Goal: Information Seeking & Learning: Compare options

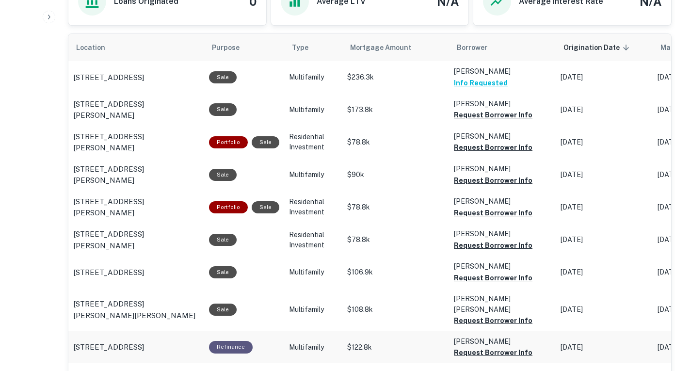
scroll to position [515, 0]
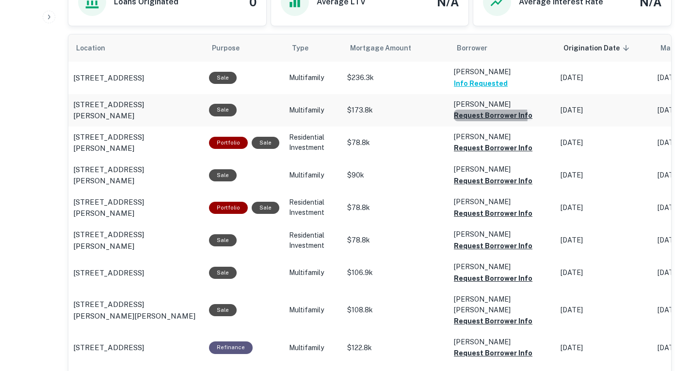
click at [481, 117] on button "Request Borrower Info" at bounding box center [493, 116] width 79 height 12
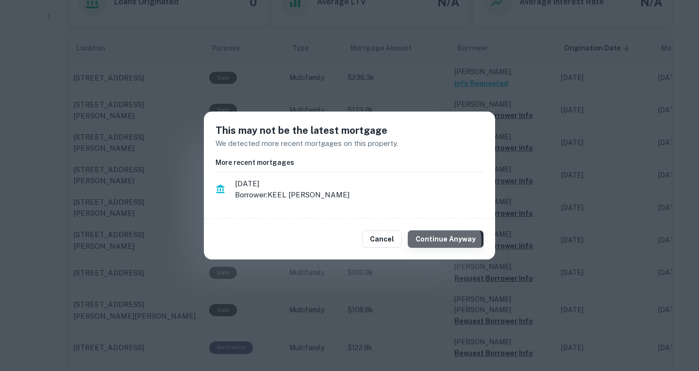
click at [429, 242] on button "Continue Anyway" at bounding box center [445, 238] width 76 height 17
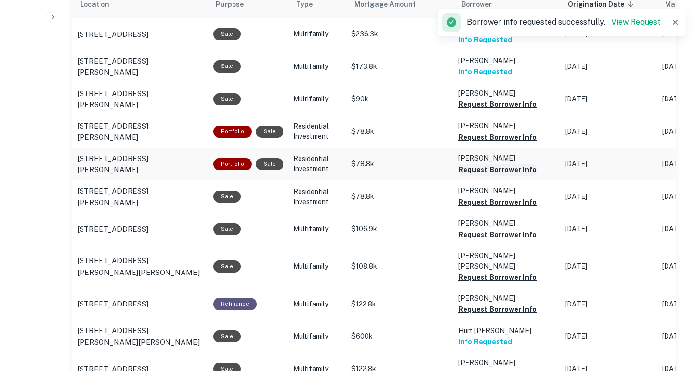
scroll to position [559, 0]
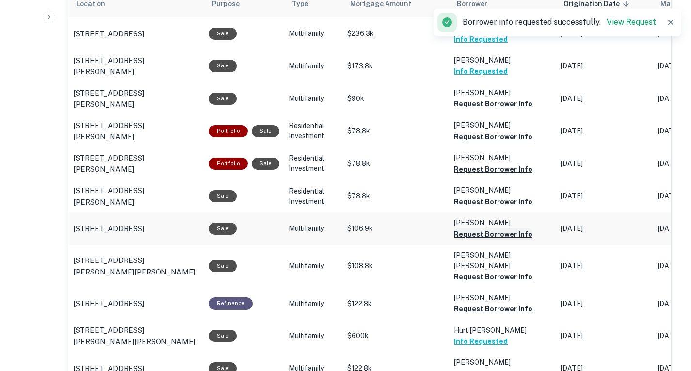
click at [481, 232] on button "Request Borrower Info" at bounding box center [493, 234] width 79 height 12
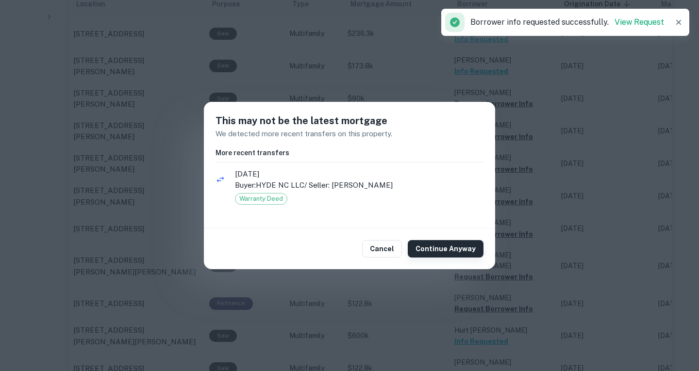
click at [436, 252] on button "Continue Anyway" at bounding box center [445, 248] width 76 height 17
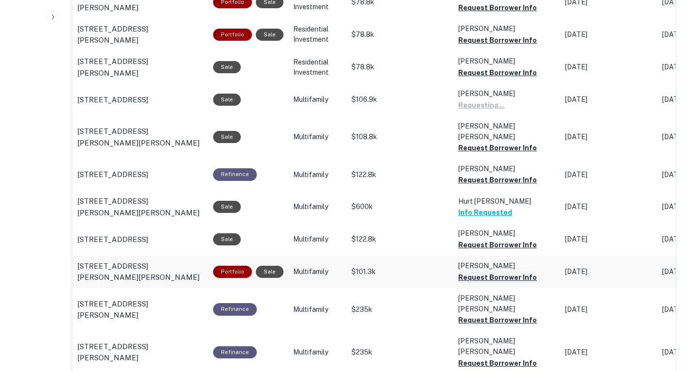
scroll to position [741, 0]
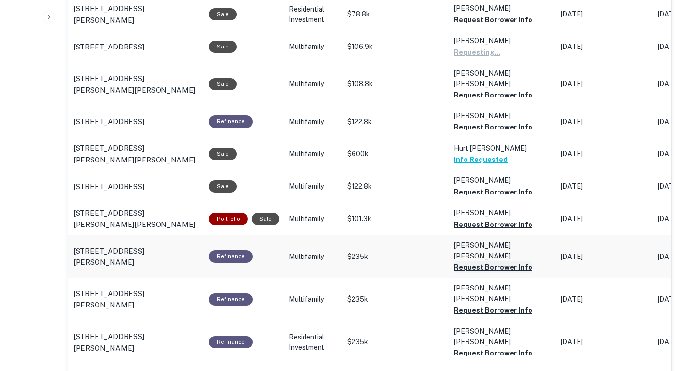
click at [482, 261] on button "Request Borrower Info" at bounding box center [493, 267] width 79 height 12
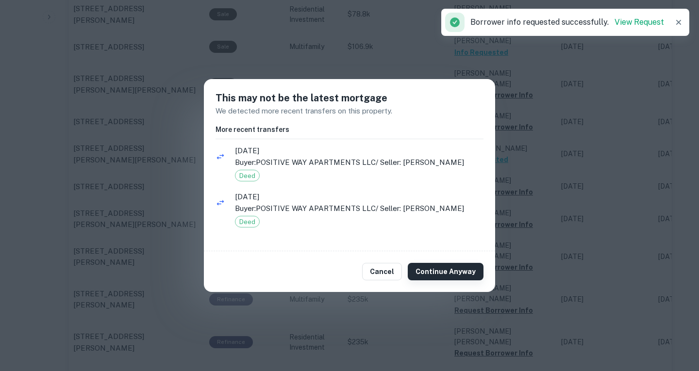
click at [429, 272] on button "Continue Anyway" at bounding box center [445, 271] width 76 height 17
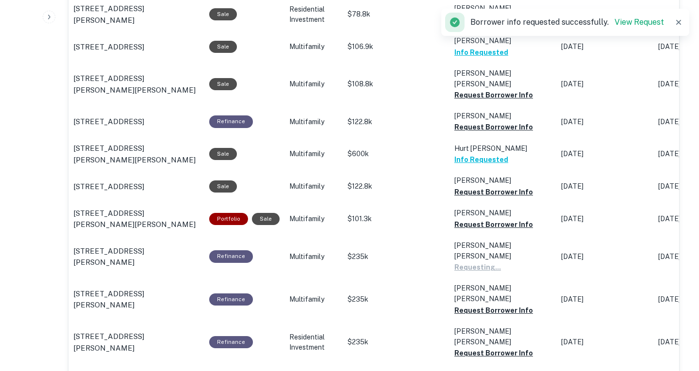
scroll to position [766, 0]
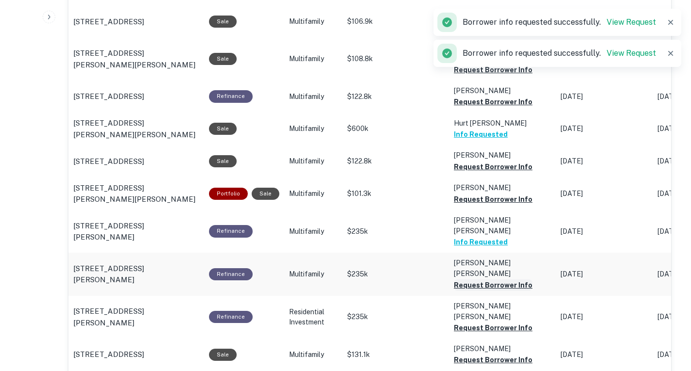
click at [484, 279] on button "Request Borrower Info" at bounding box center [493, 285] width 79 height 12
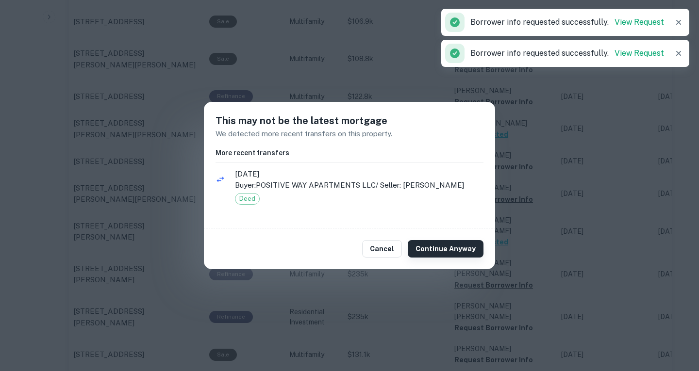
click at [445, 252] on button "Continue Anyway" at bounding box center [445, 248] width 76 height 17
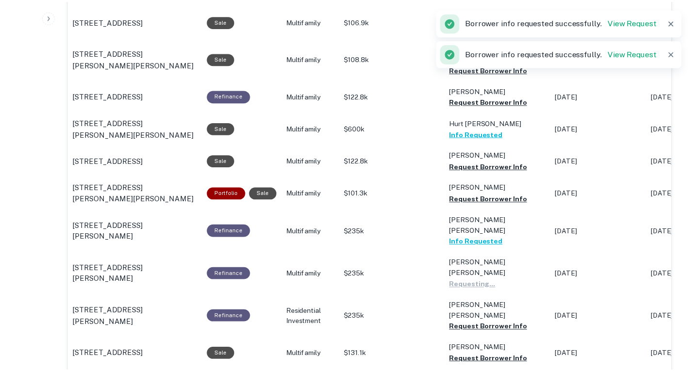
scroll to position [790, 0]
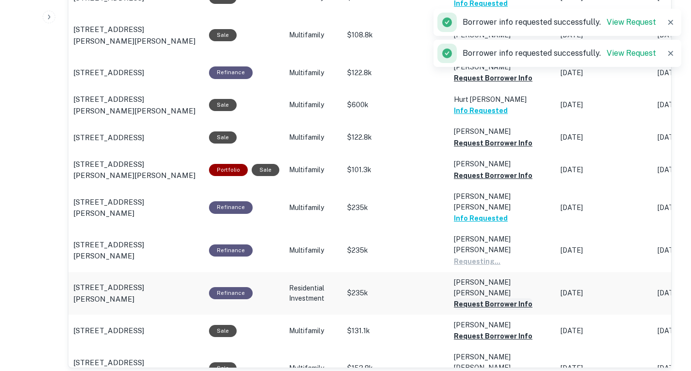
click at [502, 298] on button "Request Borrower Info" at bounding box center [493, 304] width 79 height 12
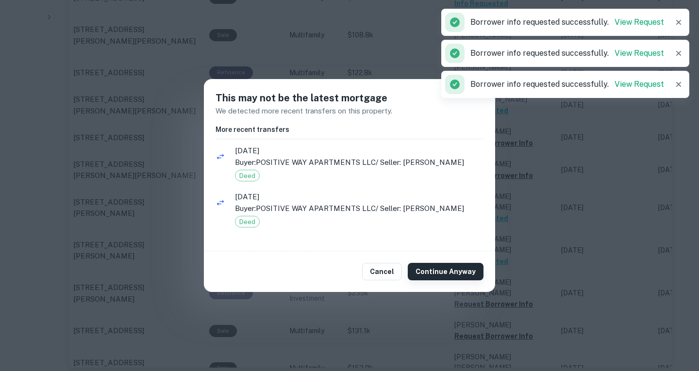
click at [450, 266] on button "Continue Anyway" at bounding box center [445, 271] width 76 height 17
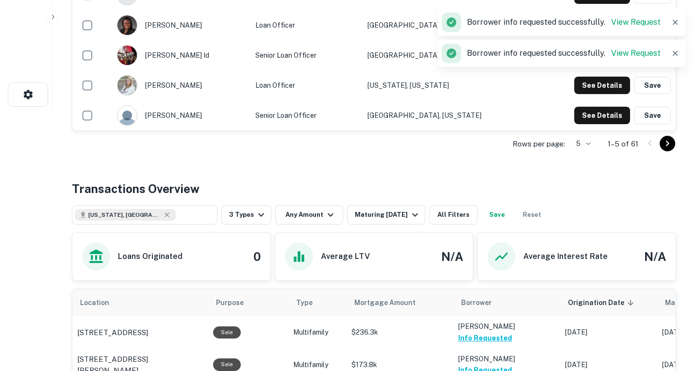
scroll to position [0, 0]
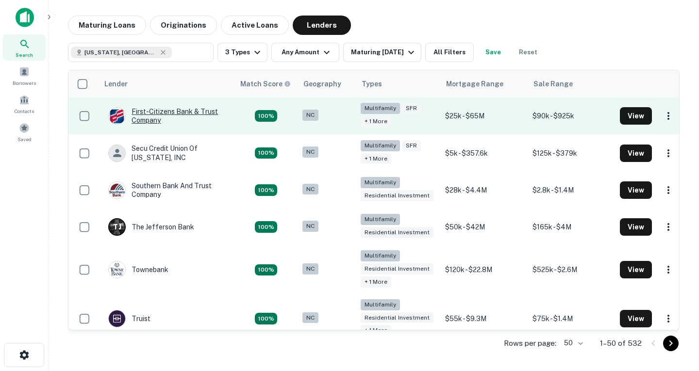
click at [193, 115] on div "First-citizens Bank & Trust Company" at bounding box center [166, 115] width 116 height 17
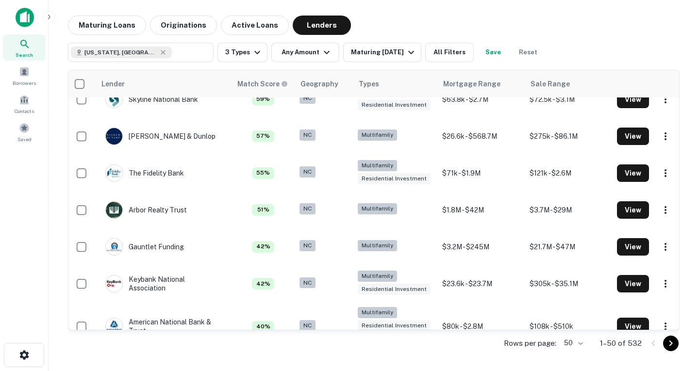
scroll to position [764, 6]
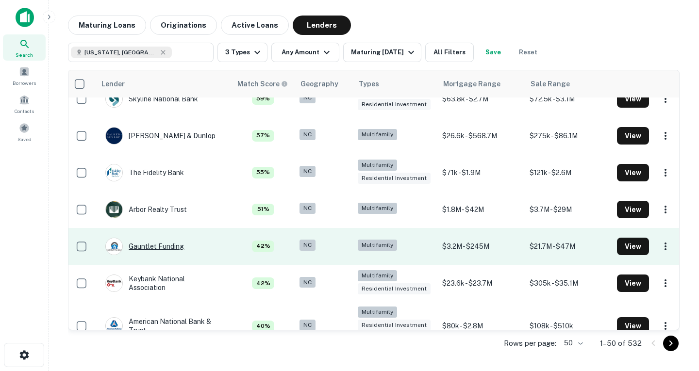
click at [168, 243] on div "Gauntlet Funding" at bounding box center [144, 246] width 79 height 17
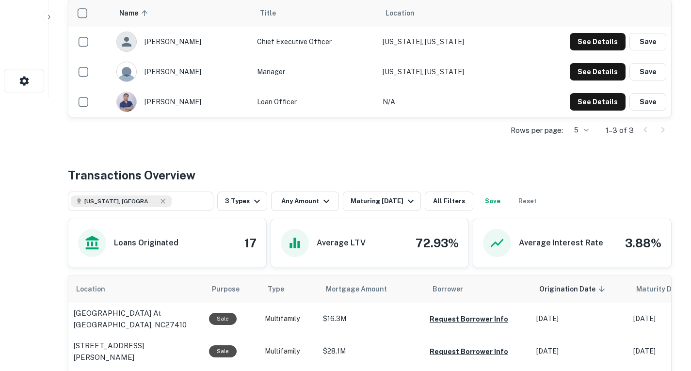
scroll to position [177, 0]
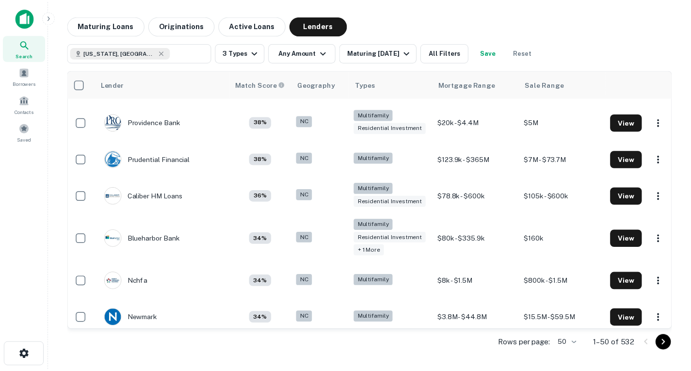
scroll to position [1148, 6]
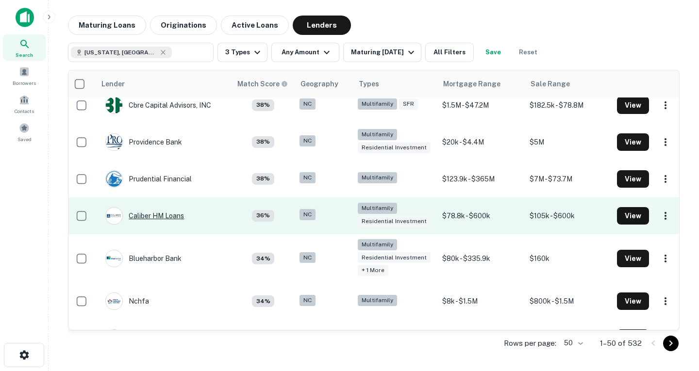
click at [178, 213] on div "Caliber HM Loans" at bounding box center [144, 215] width 79 height 17
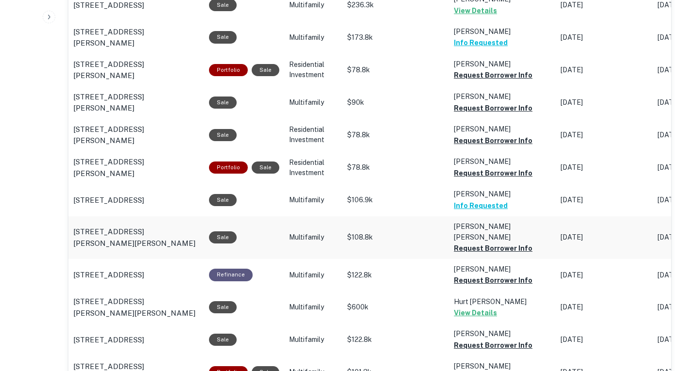
scroll to position [609, 0]
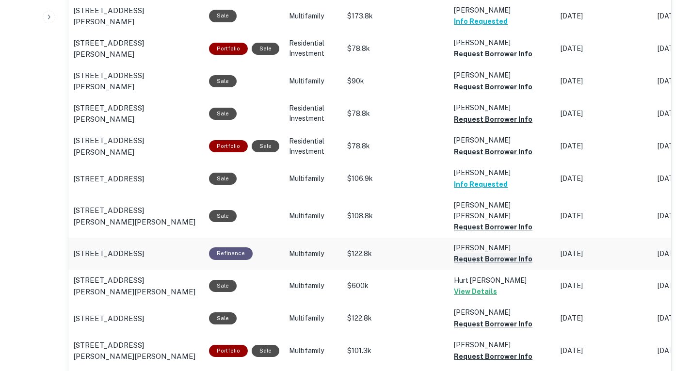
click at [490, 253] on button "Request Borrower Info" at bounding box center [493, 259] width 79 height 12
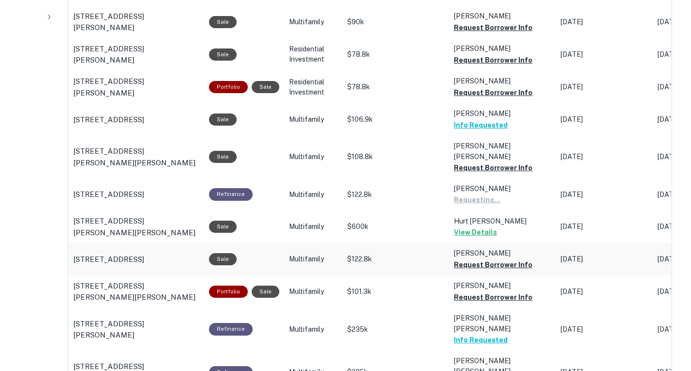
scroll to position [677, 0]
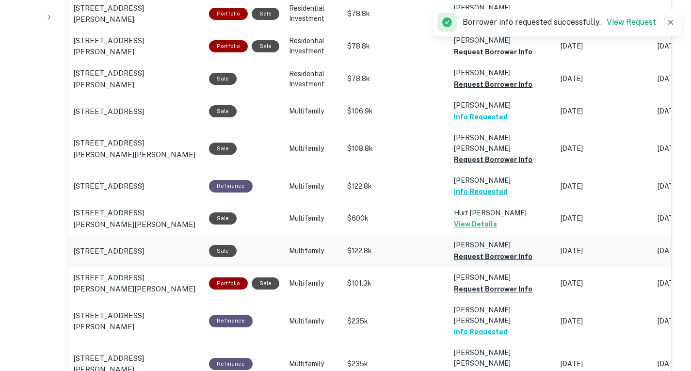
click at [497, 251] on button "Request Borrower Info" at bounding box center [493, 257] width 79 height 12
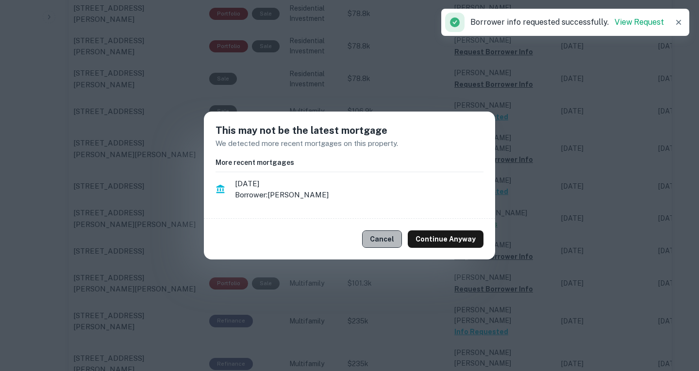
click at [381, 237] on button "Cancel" at bounding box center [382, 238] width 40 height 17
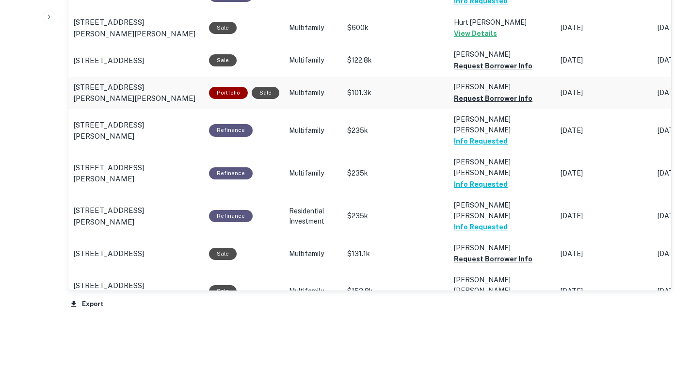
scroll to position [867, 0]
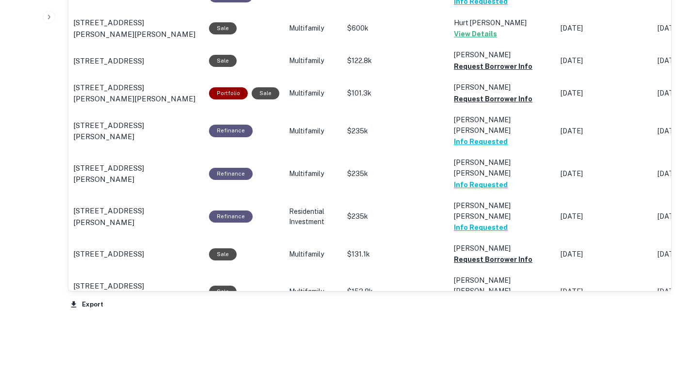
click at [497, 329] on button "Request Borrower Info" at bounding box center [493, 335] width 79 height 12
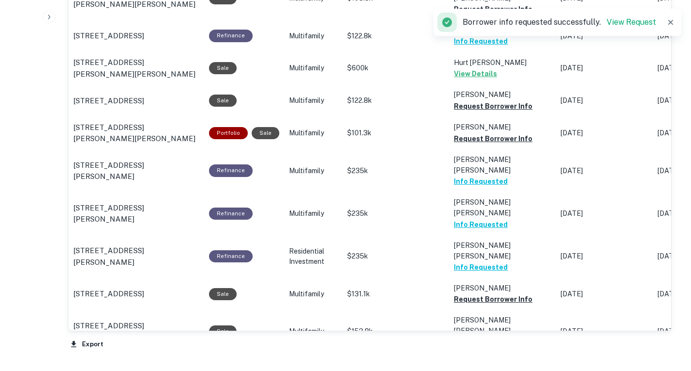
scroll to position [827, 0]
click at [474, 283] on p "[PERSON_NAME]" at bounding box center [502, 288] width 97 height 11
click at [467, 294] on button "Request Borrower Info" at bounding box center [493, 300] width 79 height 12
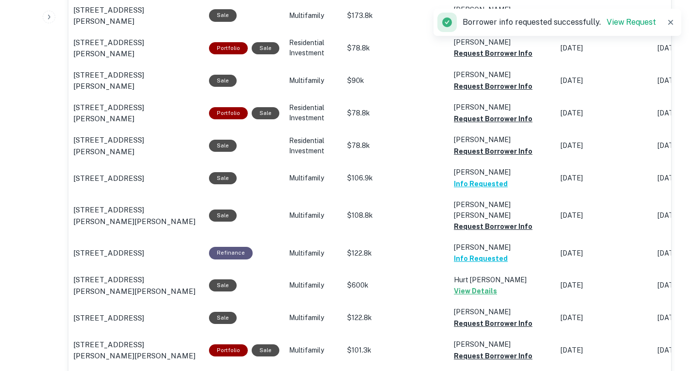
scroll to position [608, 0]
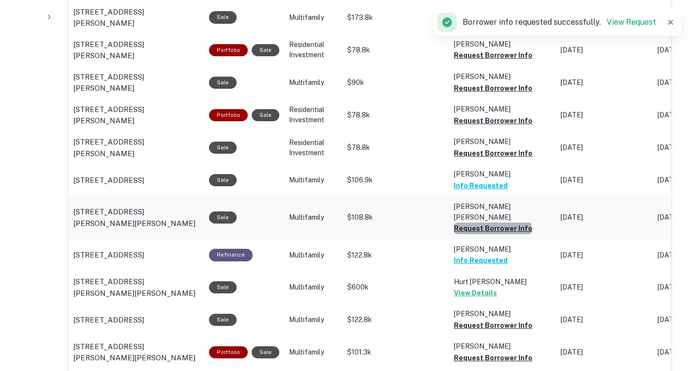
click at [489, 223] on button "Request Borrower Info" at bounding box center [493, 229] width 79 height 12
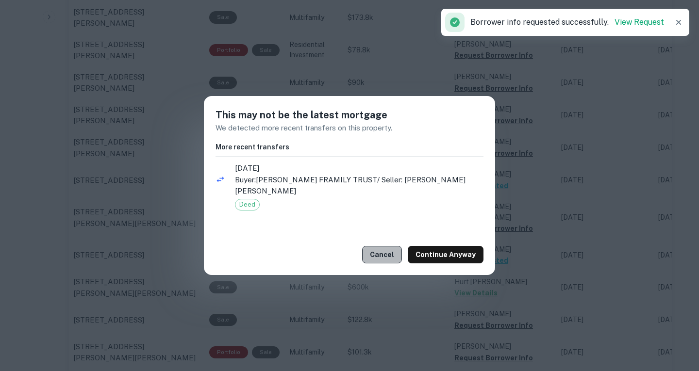
click at [389, 251] on button "Cancel" at bounding box center [382, 254] width 40 height 17
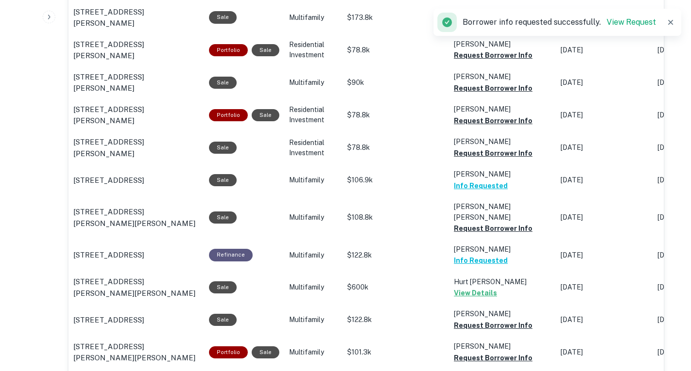
scroll to position [526, 0]
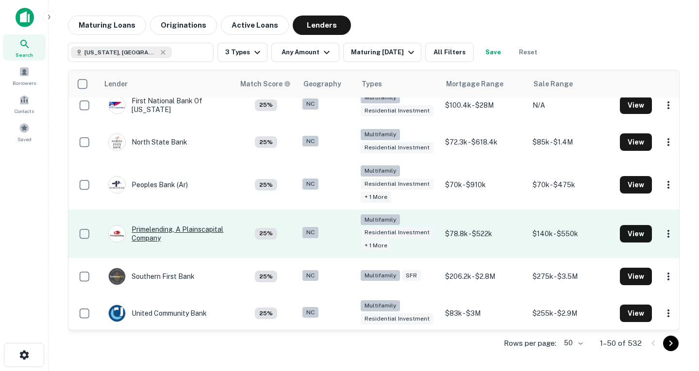
scroll to position [1750, 0]
click at [196, 226] on div "Primelending, A Plainscapital Company" at bounding box center [166, 234] width 116 height 17
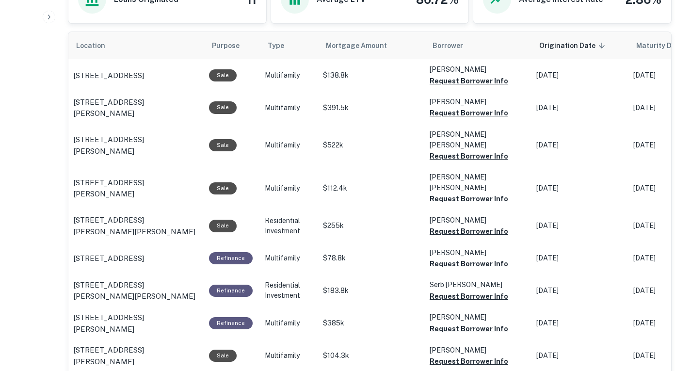
scroll to position [541, 0]
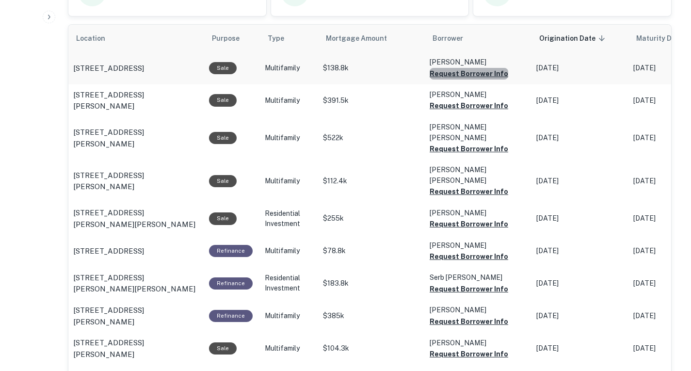
click at [470, 80] on button "Request Borrower Info" at bounding box center [469, 74] width 79 height 12
click at [462, 112] on button "Request Borrower Info" at bounding box center [469, 106] width 79 height 12
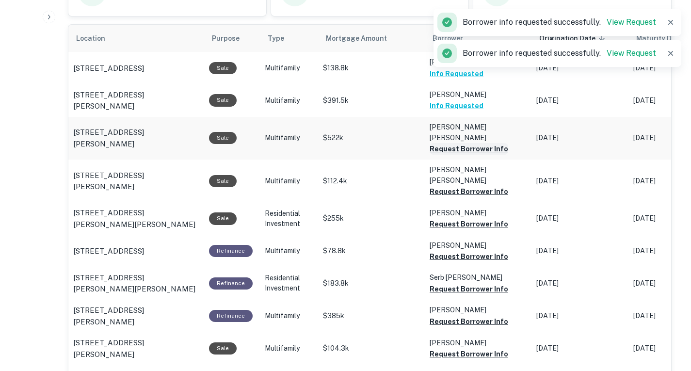
click at [468, 155] on button "Request Borrower Info" at bounding box center [469, 149] width 79 height 12
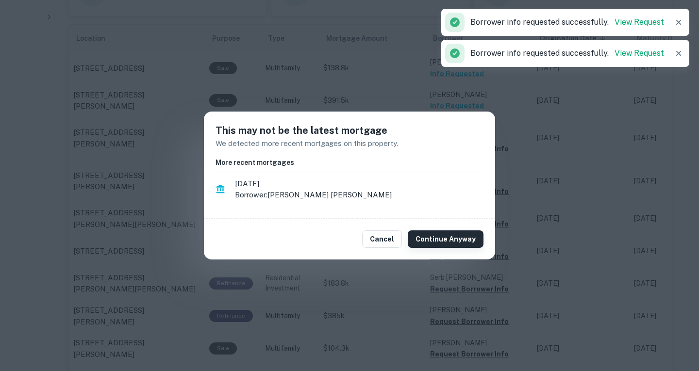
click at [431, 242] on button "Continue Anyway" at bounding box center [445, 238] width 76 height 17
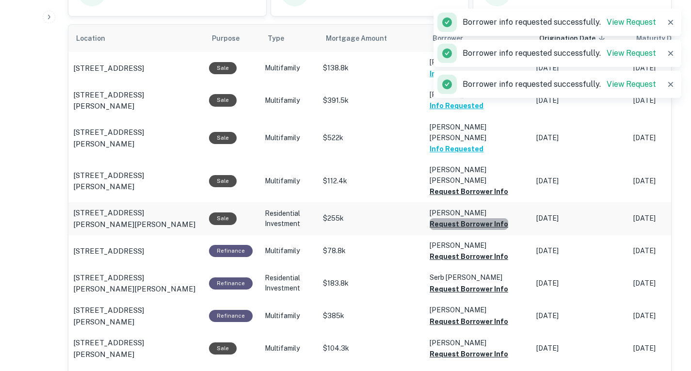
click at [470, 230] on button "Request Borrower Info" at bounding box center [469, 224] width 79 height 12
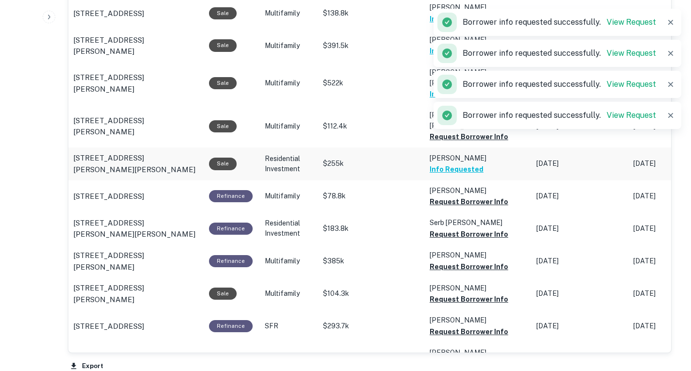
scroll to position [597, 0]
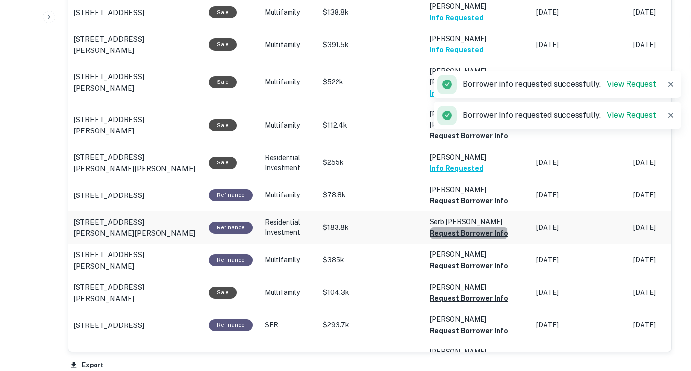
click at [467, 239] on button "Request Borrower Info" at bounding box center [469, 234] width 79 height 12
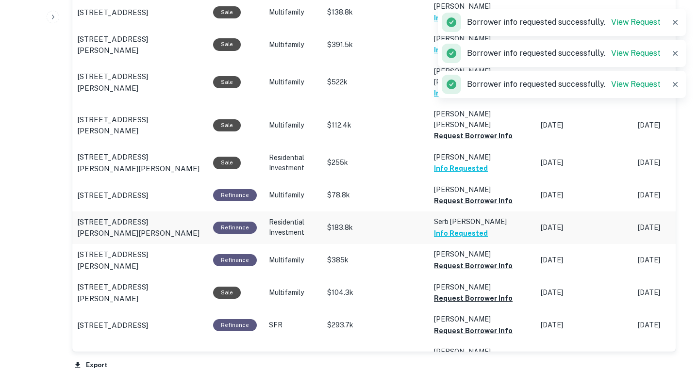
scroll to position [620, 0]
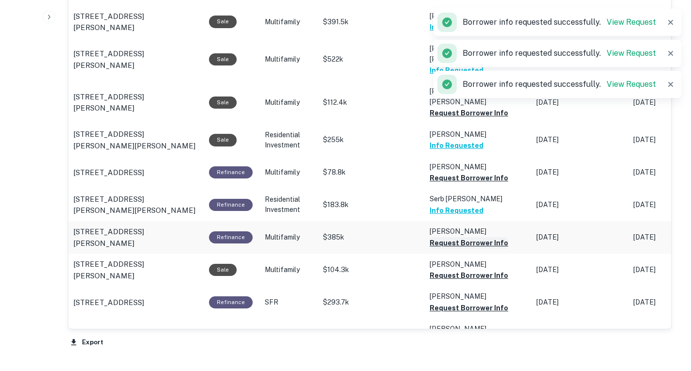
click at [469, 249] on button "Request Borrower Info" at bounding box center [469, 243] width 79 height 12
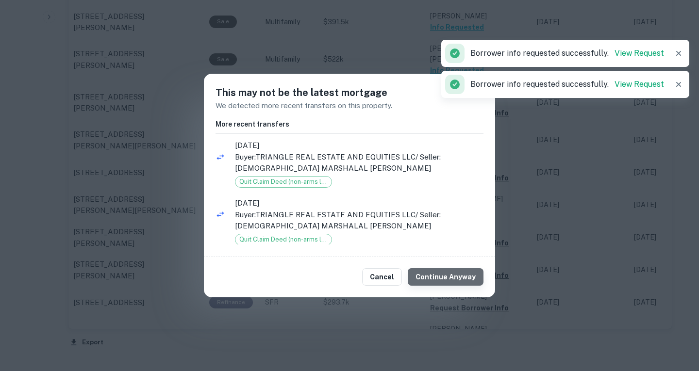
click at [462, 277] on button "Continue Anyway" at bounding box center [445, 276] width 76 height 17
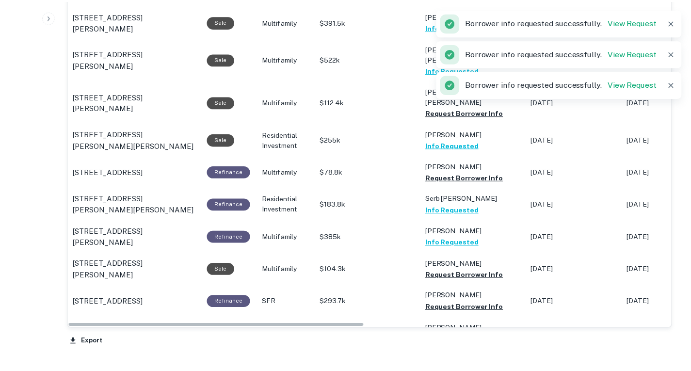
scroll to position [637, 0]
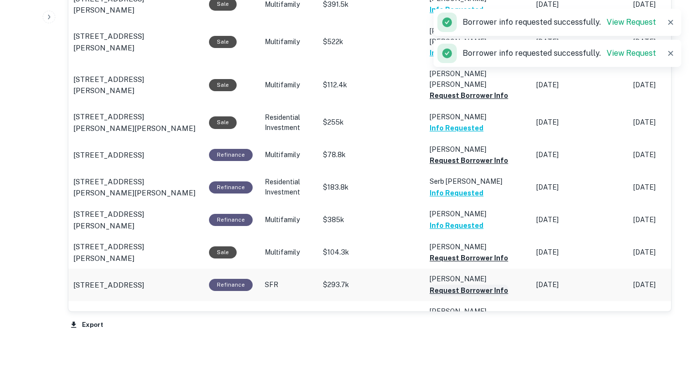
click at [478, 296] on button "Request Borrower Info" at bounding box center [469, 291] width 79 height 12
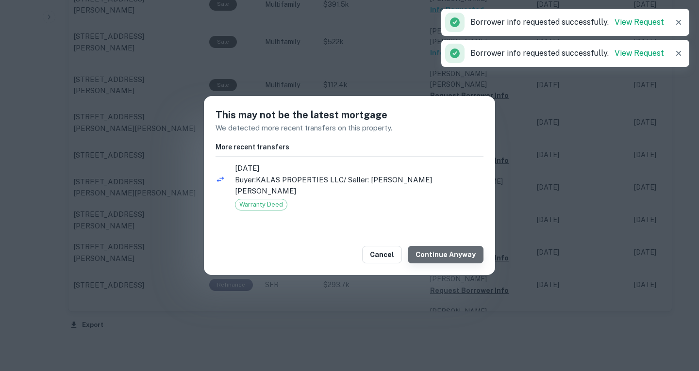
click at [449, 249] on button "Continue Anyway" at bounding box center [445, 254] width 76 height 17
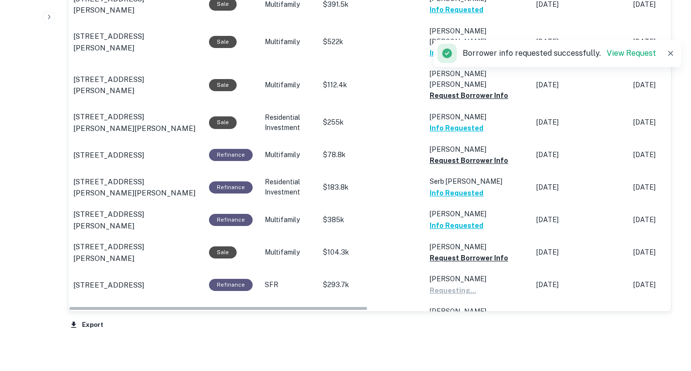
scroll to position [639, 0]
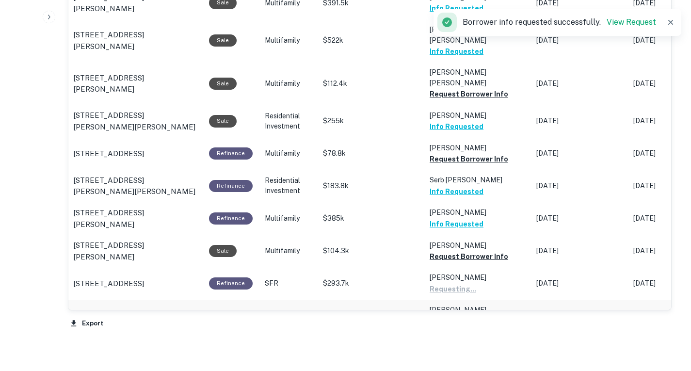
click at [467, 338] on button "Request Borrower Info" at bounding box center [469, 332] width 79 height 12
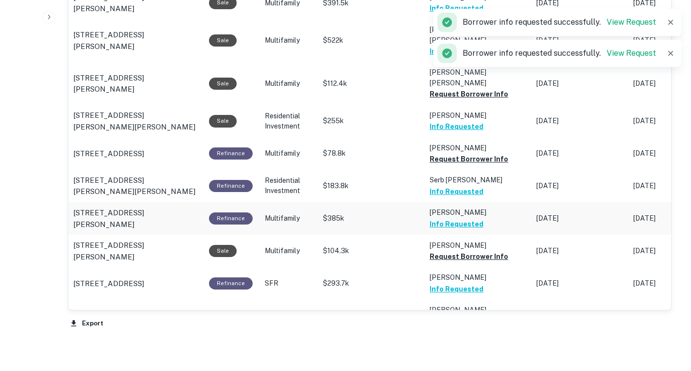
scroll to position [735, 0]
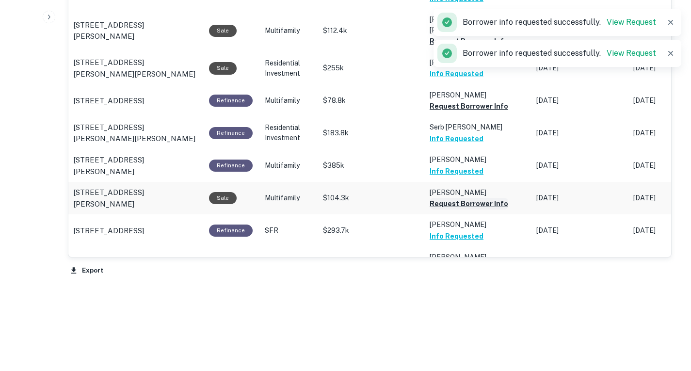
click at [462, 198] on button "Request Borrower Info" at bounding box center [469, 204] width 79 height 12
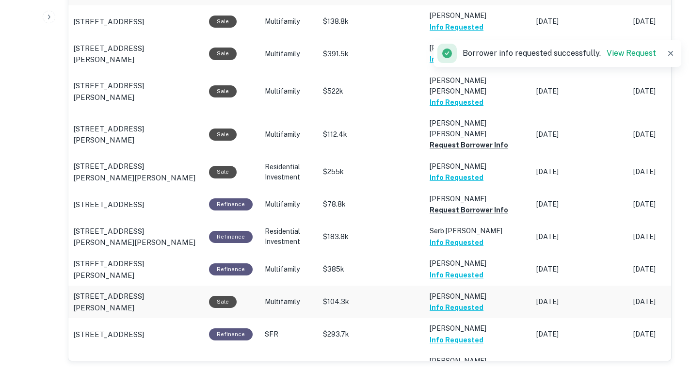
scroll to position [587, 0]
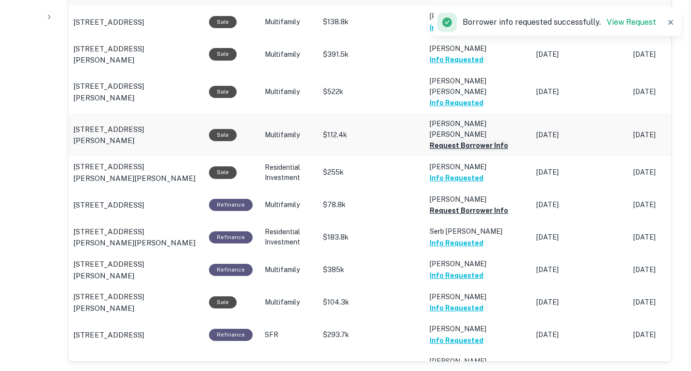
click at [457, 151] on button "Request Borrower Info" at bounding box center [469, 146] width 79 height 12
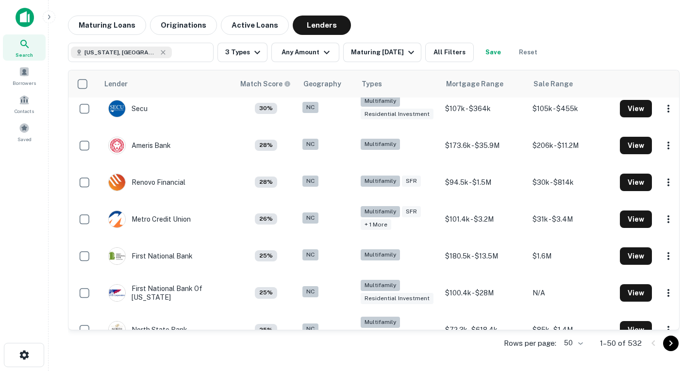
scroll to position [1560, 0]
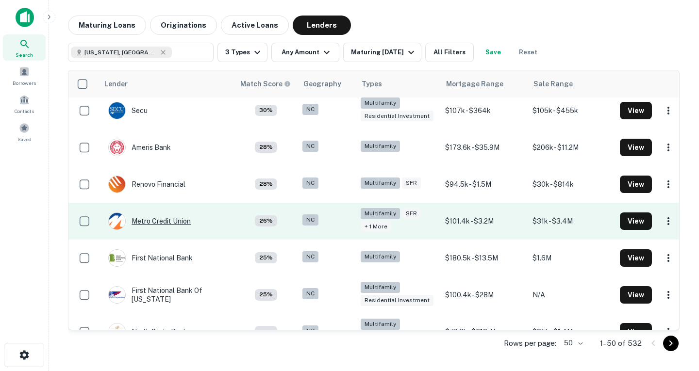
click at [178, 214] on div "Metro Credit Union" at bounding box center [149, 220] width 82 height 17
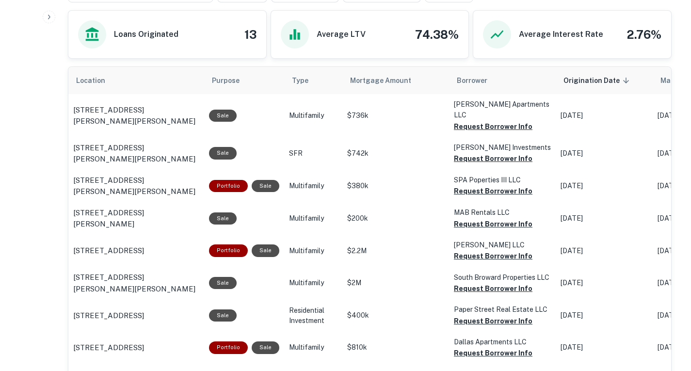
scroll to position [500, 0]
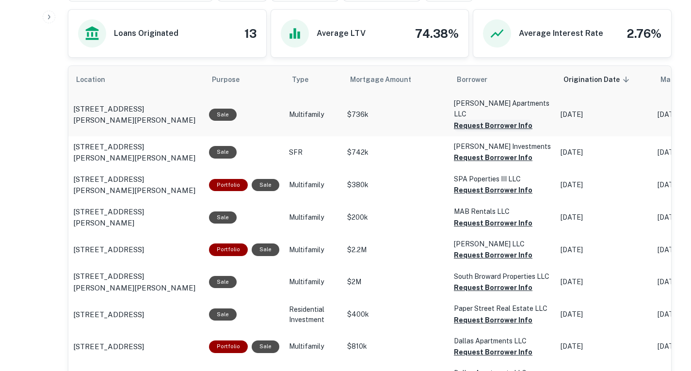
click at [478, 131] on button "Request Borrower Info" at bounding box center [493, 126] width 79 height 12
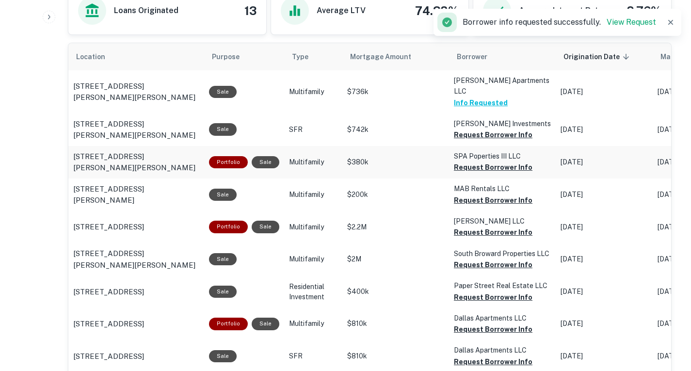
scroll to position [523, 0]
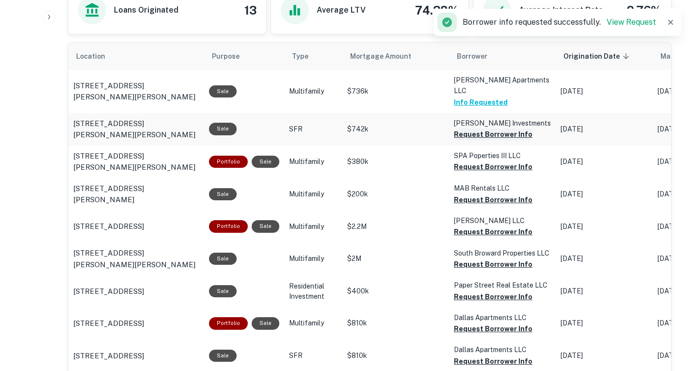
click at [487, 140] on button "Request Borrower Info" at bounding box center [493, 135] width 79 height 12
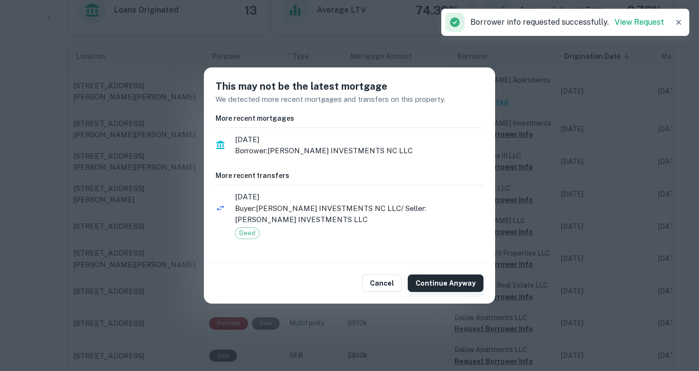
click at [458, 279] on button "Continue Anyway" at bounding box center [445, 283] width 76 height 17
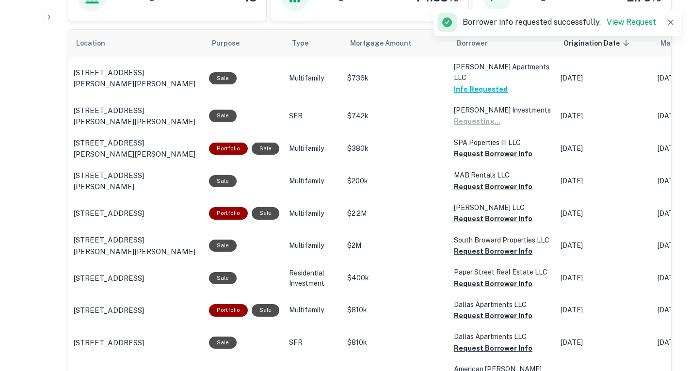
scroll to position [537, 0]
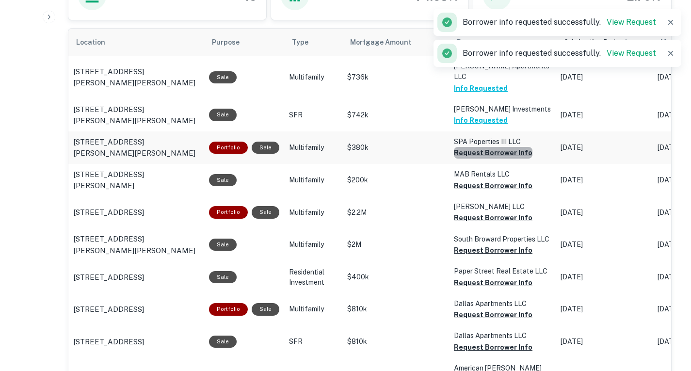
click at [507, 159] on button "Request Borrower Info" at bounding box center [493, 153] width 79 height 12
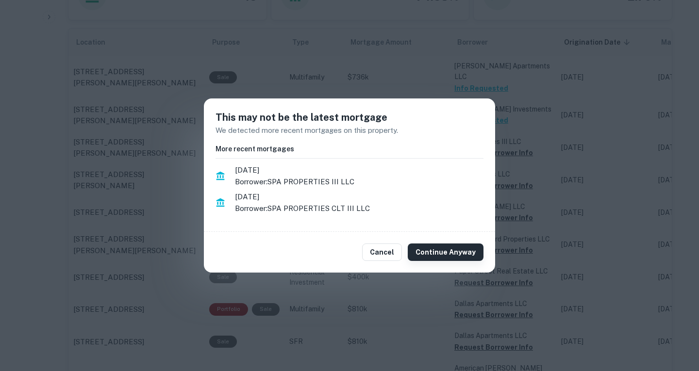
click at [458, 253] on button "Continue Anyway" at bounding box center [445, 252] width 76 height 17
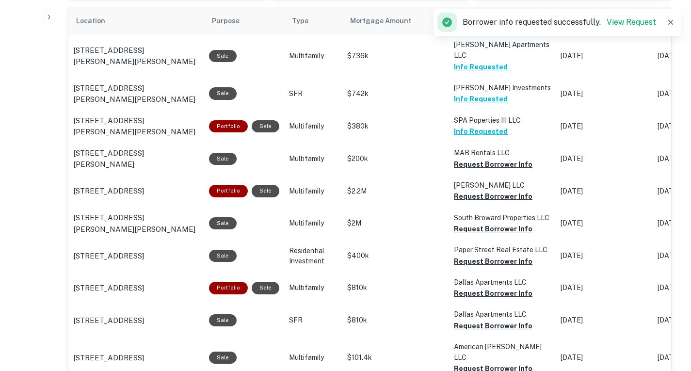
scroll to position [586, 0]
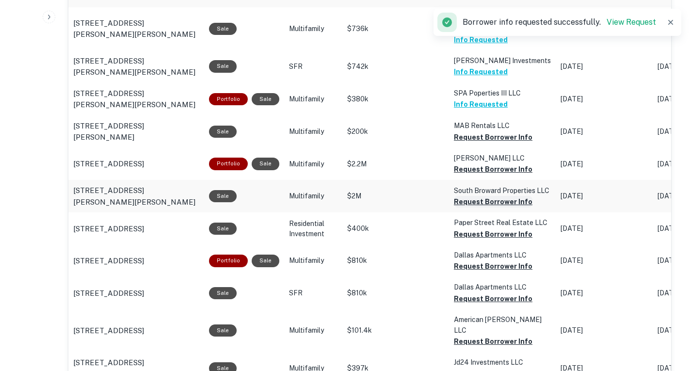
click at [491, 148] on td "MAB Rentals LLC Request Borrower Info" at bounding box center [502, 131] width 107 height 33
click at [475, 143] on button "Request Borrower Info" at bounding box center [493, 137] width 79 height 12
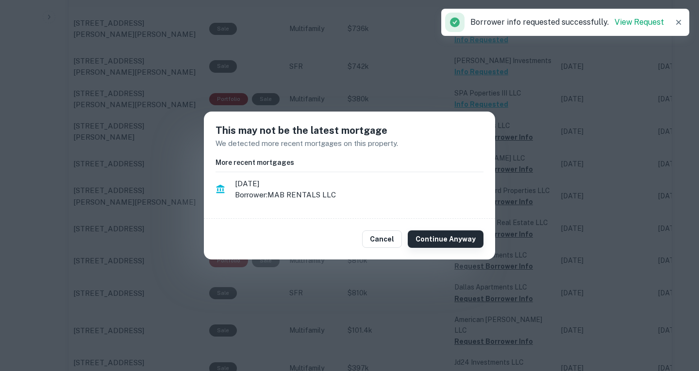
click at [461, 241] on button "Continue Anyway" at bounding box center [445, 238] width 76 height 17
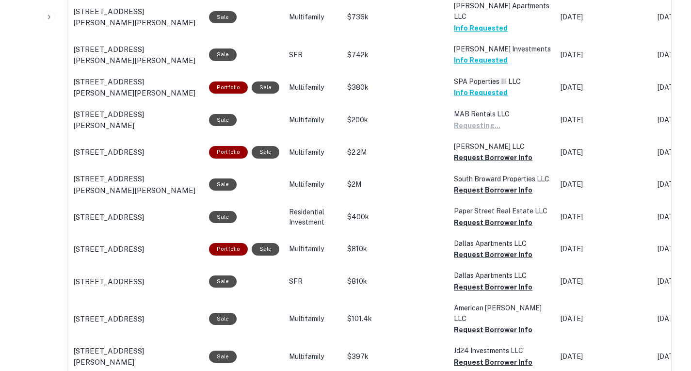
scroll to position [597, 0]
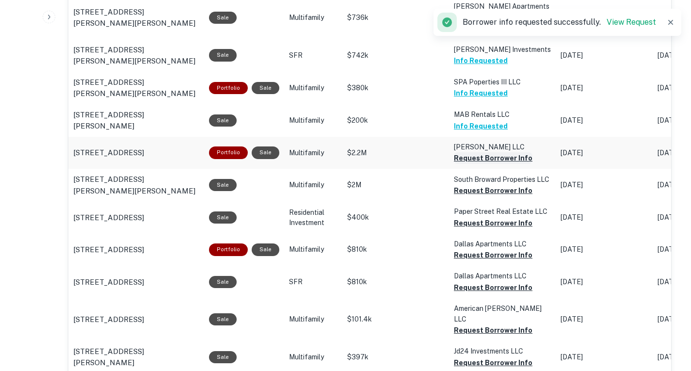
click at [491, 164] on button "Request Borrower Info" at bounding box center [493, 158] width 79 height 12
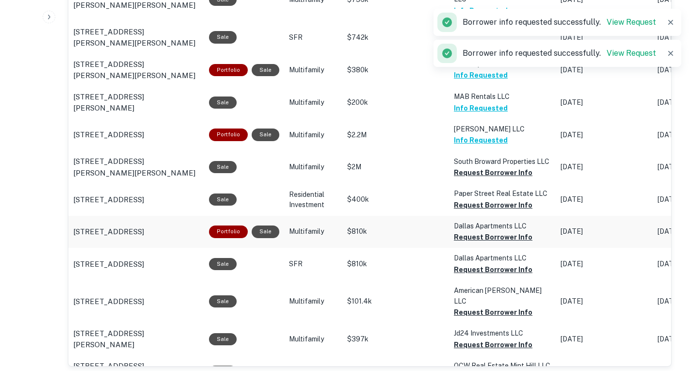
scroll to position [619, 0]
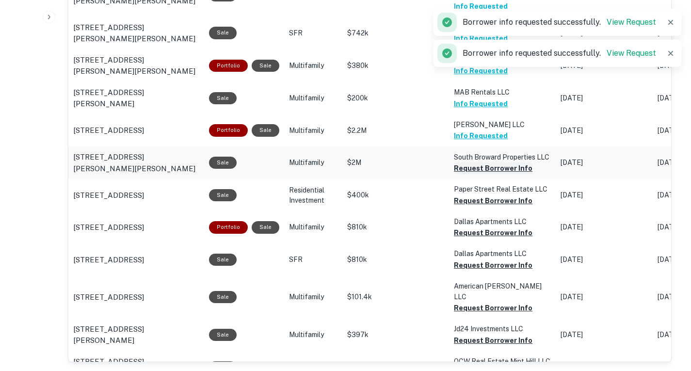
click at [488, 174] on button "Request Borrower Info" at bounding box center [493, 169] width 79 height 12
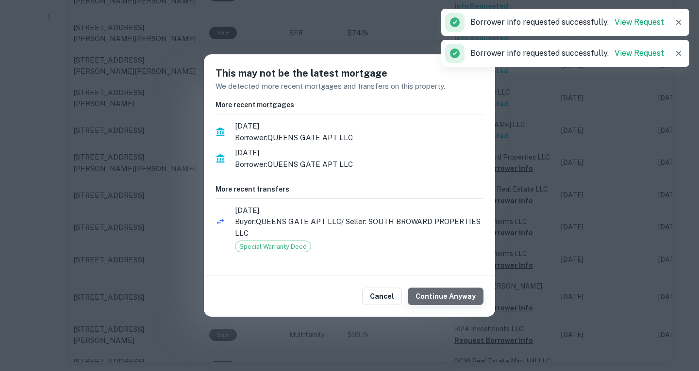
click at [467, 294] on button "Continue Anyway" at bounding box center [445, 296] width 76 height 17
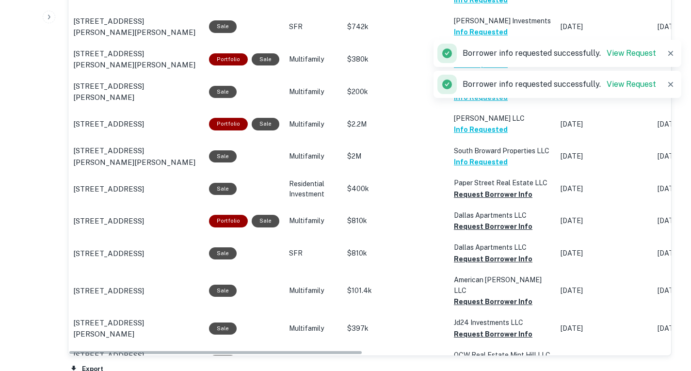
scroll to position [626, 0]
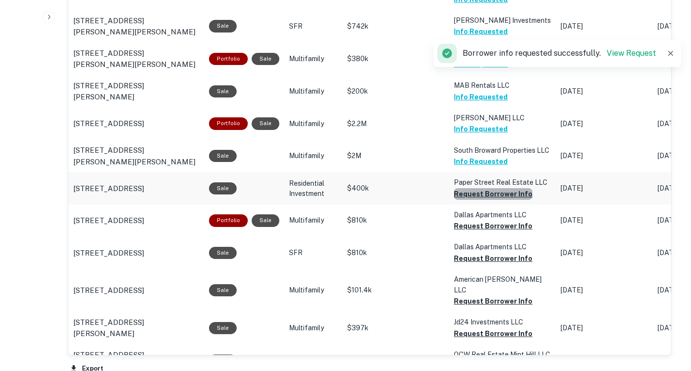
click at [501, 200] on button "Request Borrower Info" at bounding box center [493, 194] width 79 height 12
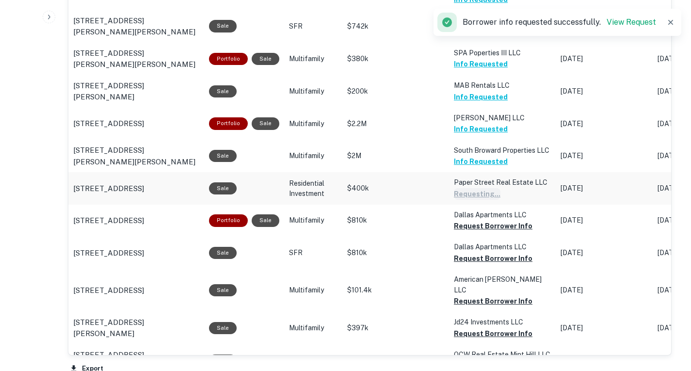
scroll to position [685, 0]
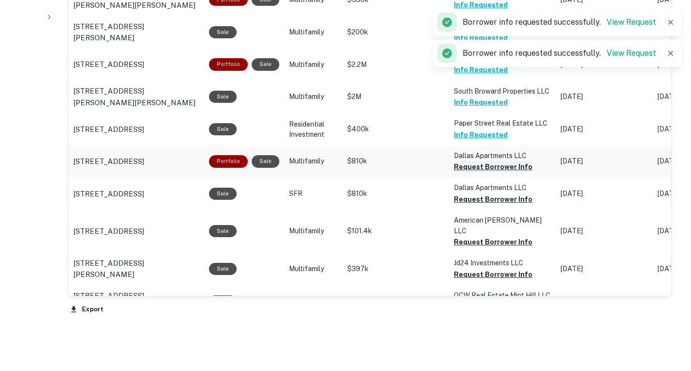
click at [493, 173] on button "Request Borrower Info" at bounding box center [493, 167] width 79 height 12
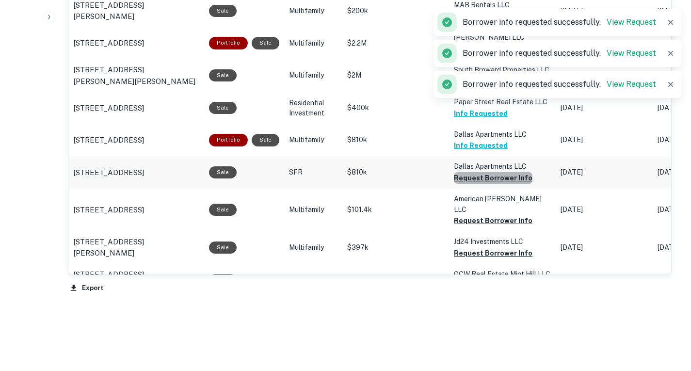
click at [492, 184] on button "Request Borrower Info" at bounding box center [493, 178] width 79 height 12
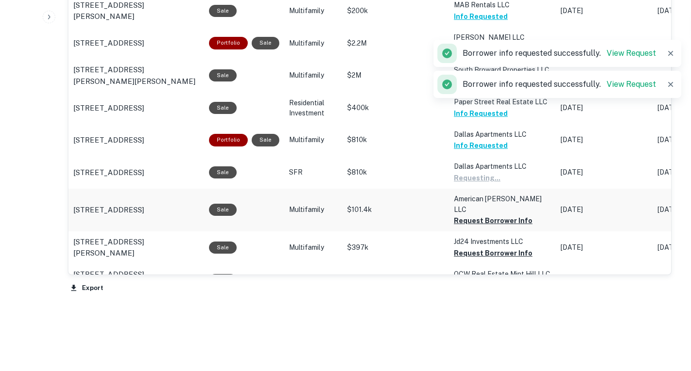
scroll to position [728, 0]
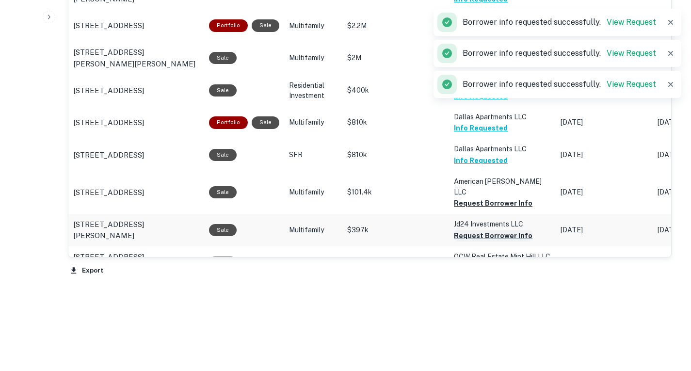
click at [492, 242] on button "Request Borrower Info" at bounding box center [493, 236] width 79 height 12
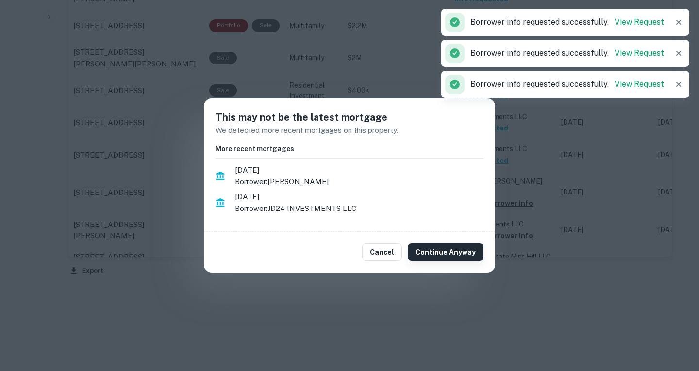
click at [470, 251] on button "Continue Anyway" at bounding box center [445, 252] width 76 height 17
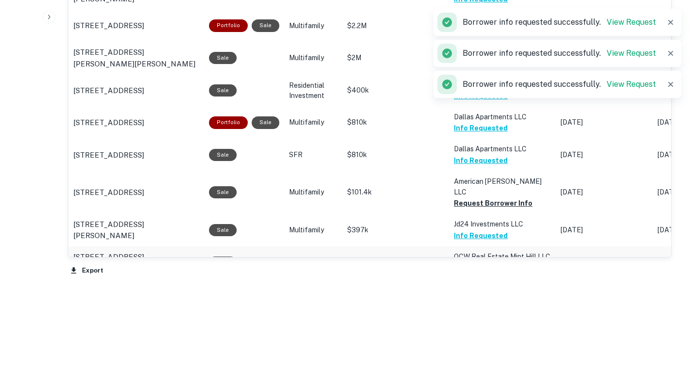
click at [482, 274] on button "Request Borrower Info" at bounding box center [493, 268] width 79 height 12
click at [469, 209] on button "Request Borrower Info" at bounding box center [493, 203] width 79 height 12
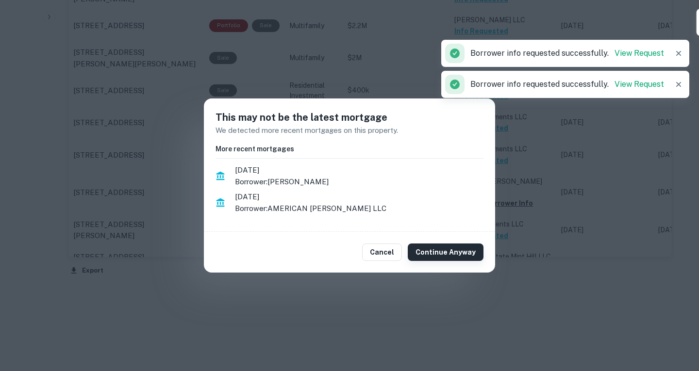
click at [448, 252] on button "Continue Anyway" at bounding box center [445, 252] width 76 height 17
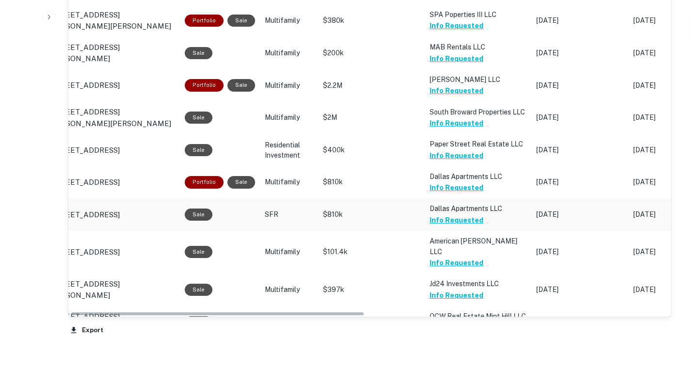
scroll to position [0, 0]
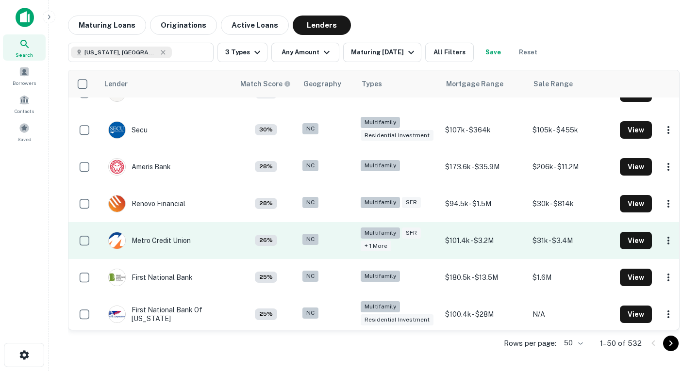
scroll to position [1541, 0]
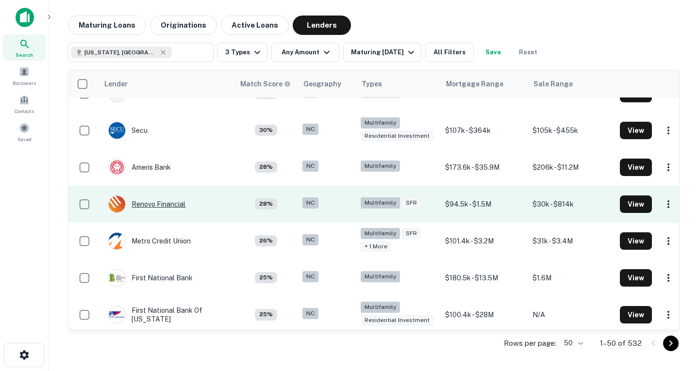
click at [172, 195] on div "Renovo Financial" at bounding box center [146, 203] width 77 height 17
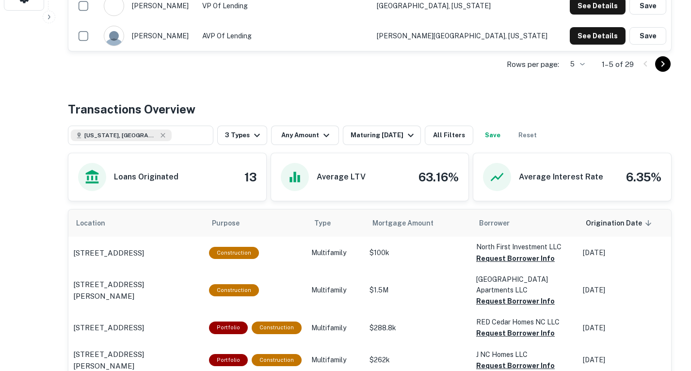
scroll to position [535, 0]
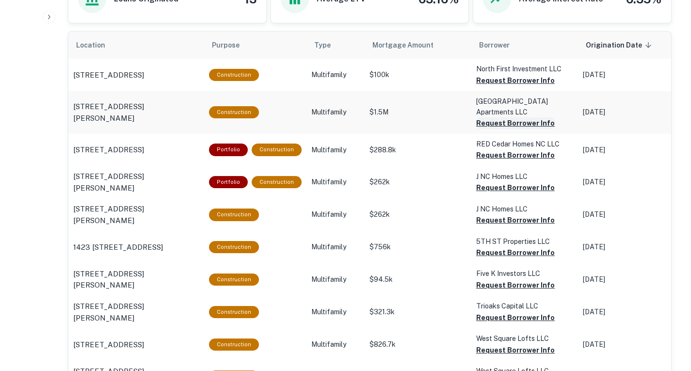
click at [505, 129] on button "Request Borrower Info" at bounding box center [515, 123] width 79 height 12
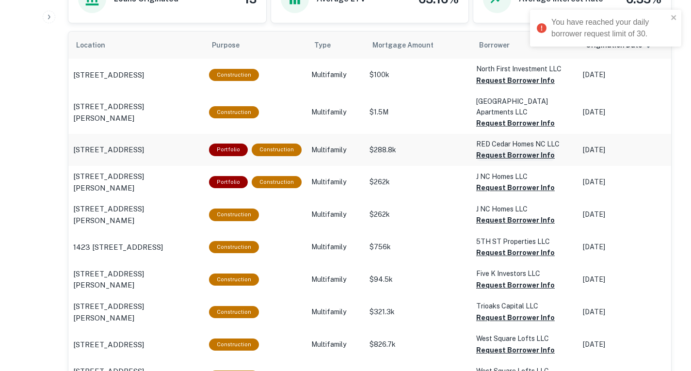
click at [515, 161] on button "Request Borrower Info" at bounding box center [515, 155] width 79 height 12
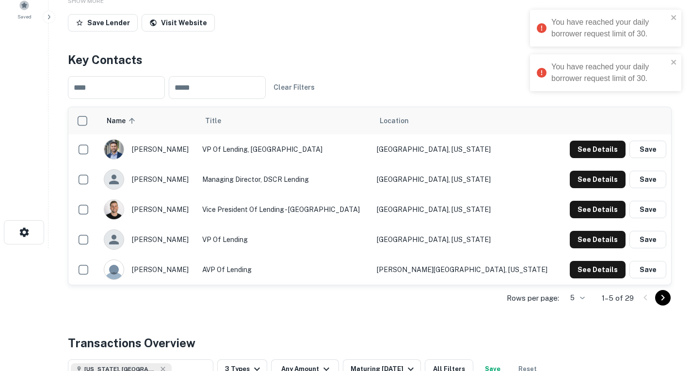
scroll to position [105, 0]
